Goal: Task Accomplishment & Management: Manage account settings

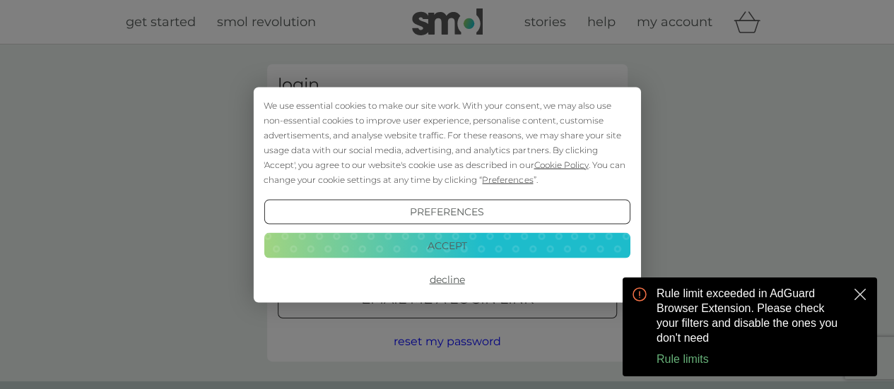
click at [396, 131] on div "We use essential cookies to make our site work. With your consent, we may also …" at bounding box center [446, 141] width 366 height 89
click at [455, 278] on button "Decline" at bounding box center [446, 279] width 366 height 25
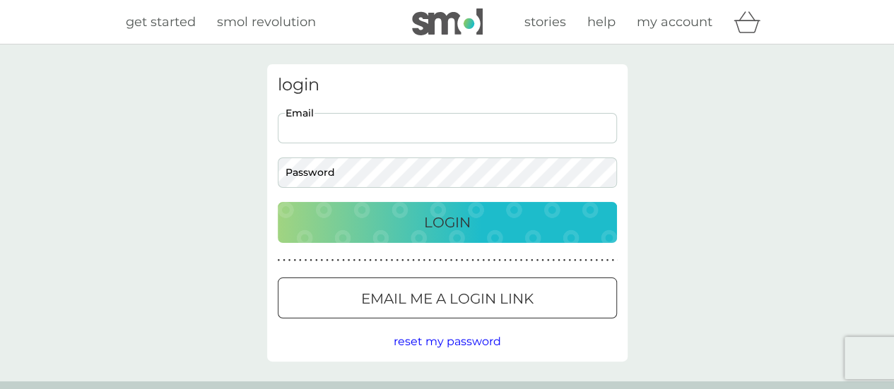
click at [357, 134] on input "Email" at bounding box center [447, 128] width 339 height 30
type input "[EMAIL_ADDRESS][PERSON_NAME][DOMAIN_NAME]"
click at [347, 216] on div "Login" at bounding box center [447, 222] width 311 height 23
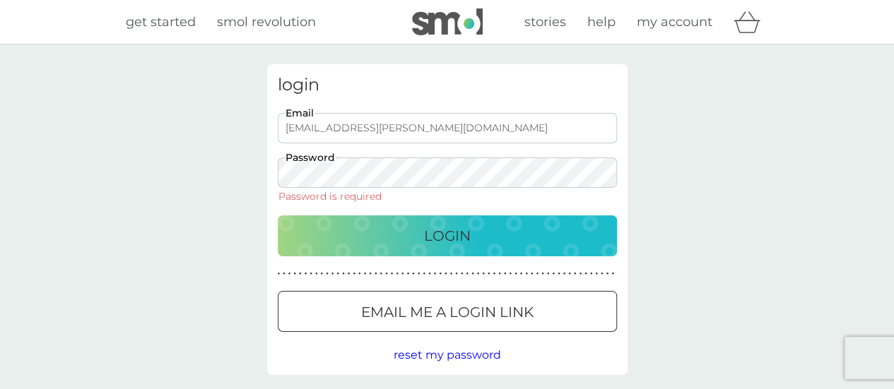
click at [333, 308] on div "Email me a login link" at bounding box center [447, 312] width 338 height 23
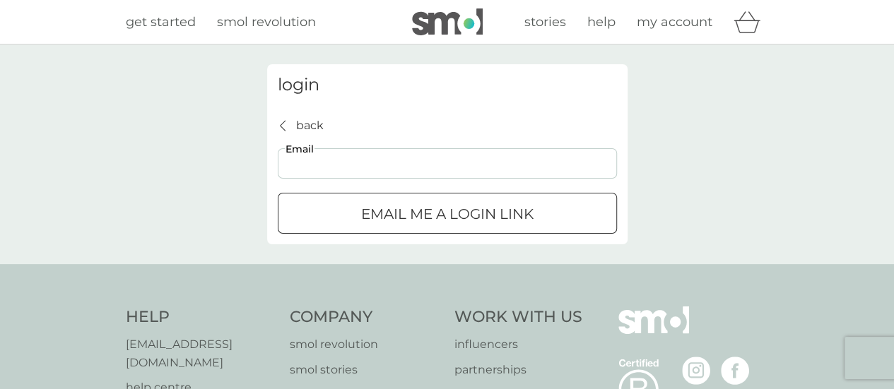
click at [373, 167] on input "Email" at bounding box center [447, 163] width 339 height 30
type input "[EMAIL_ADDRESS][PERSON_NAME][DOMAIN_NAME]"
click at [369, 200] on button "Email me a login link" at bounding box center [447, 213] width 339 height 41
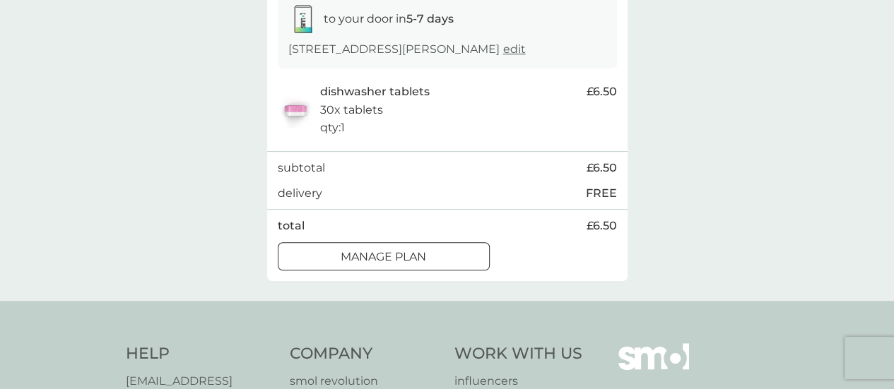
scroll to position [243, 0]
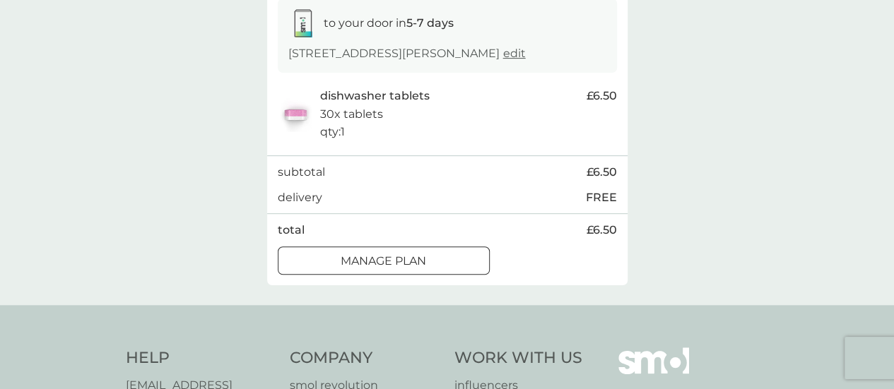
click at [342, 255] on p "Manage plan" at bounding box center [382, 261] width 85 height 18
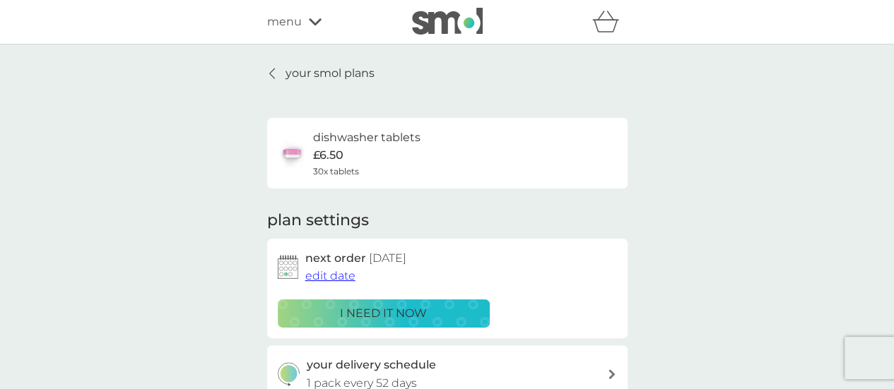
click at [344, 273] on span "edit date" at bounding box center [330, 275] width 50 height 13
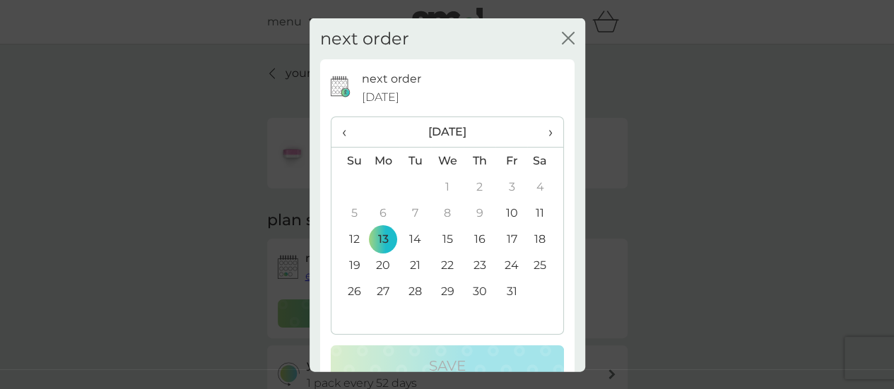
click at [538, 131] on span "›" at bounding box center [545, 132] width 14 height 30
click at [357, 312] on td "30" at bounding box center [349, 317] width 36 height 26
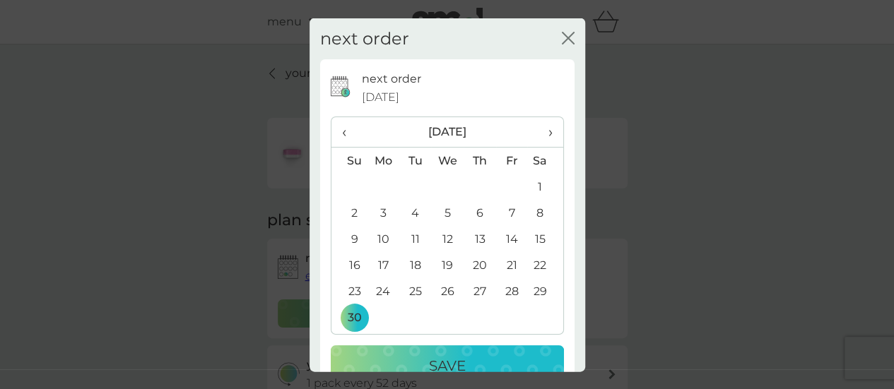
click at [458, 361] on p "Save" at bounding box center [447, 366] width 37 height 23
